Goal: Register for event/course

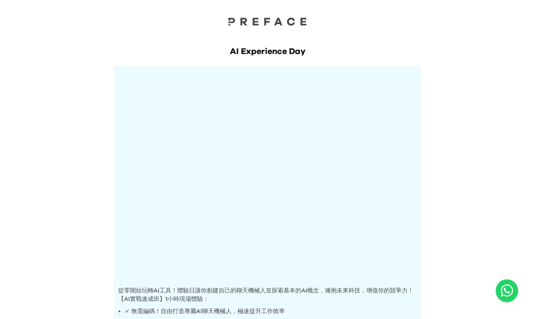
scroll to position [216, 0]
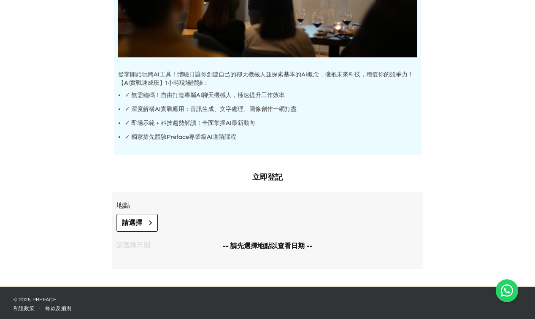
click at [266, 178] on h2 "立即登記" at bounding box center [267, 178] width 310 height 12
click at [147, 219] on button "請選擇" at bounding box center [136, 223] width 41 height 18
